Goal: Navigation & Orientation: Understand site structure

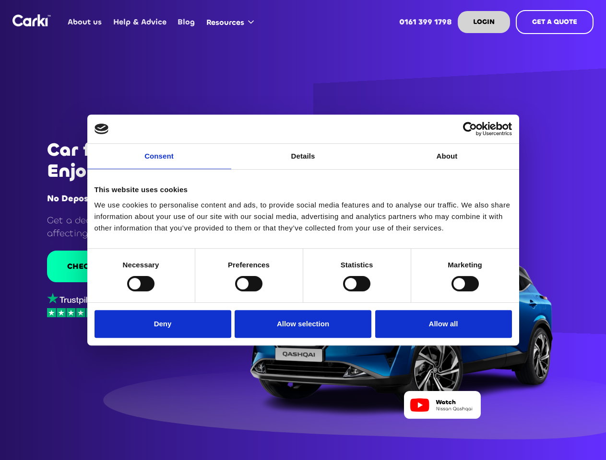
click at [159, 162] on link "Consent" at bounding box center [159, 156] width 144 height 25
click at [303, 162] on link "Details" at bounding box center [303, 156] width 144 height 25
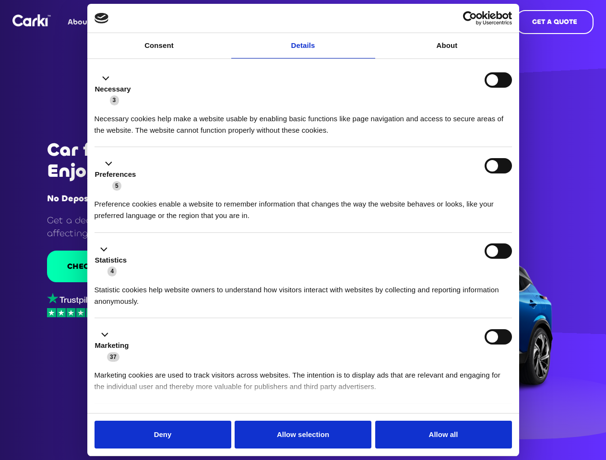
click at [447, 136] on div "Necessary cookies help make a website usable by enabling basic functions like p…" at bounding box center [302, 121] width 417 height 30
click at [141, 283] on li "Statistics 4 Statistic cookies help website owners to understand how visitors i…" at bounding box center [302, 276] width 417 height 86
click at [248, 283] on li "Statistics 4 Statistic cookies help website owners to understand how visitors i…" at bounding box center [302, 276] width 417 height 86
click at [356, 283] on li "Statistics 4 Statistic cookies help website owners to understand how visitors i…" at bounding box center [302, 276] width 417 height 86
click at [465, 283] on li "Statistics 4 Statistic cookies help website owners to understand how visitors i…" at bounding box center [302, 276] width 417 height 86
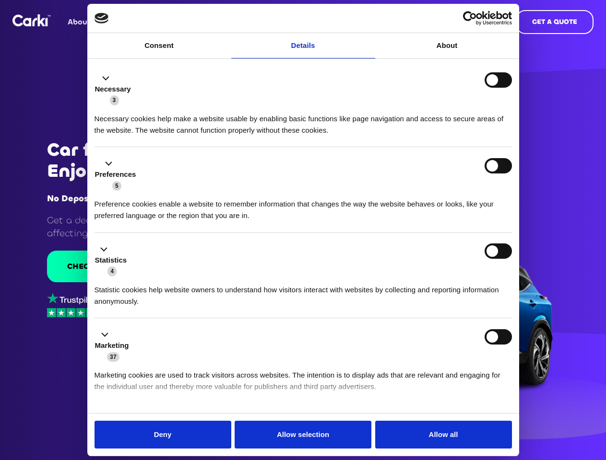
click at [165, 277] on div "Statistics 4" at bounding box center [302, 261] width 417 height 34
click at [303, 277] on div "Statistics 4" at bounding box center [302, 261] width 417 height 34
click at [441, 277] on div "Statistics 4" at bounding box center [302, 261] width 417 height 34
